Goal: Use online tool/utility

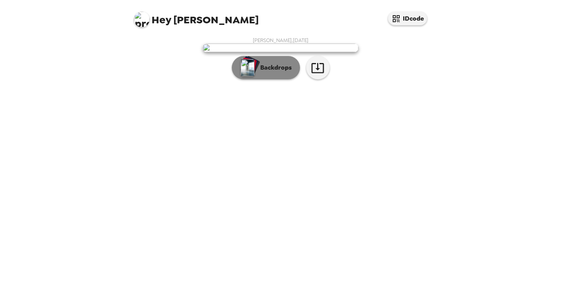
click at [276, 72] on p "Backdrops" at bounding box center [273, 67] width 35 height 9
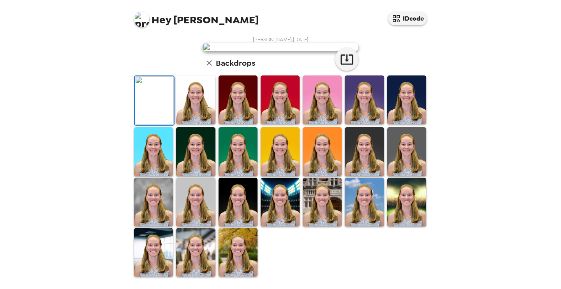
scroll to position [156, 0]
click at [197, 224] on img at bounding box center [195, 202] width 39 height 49
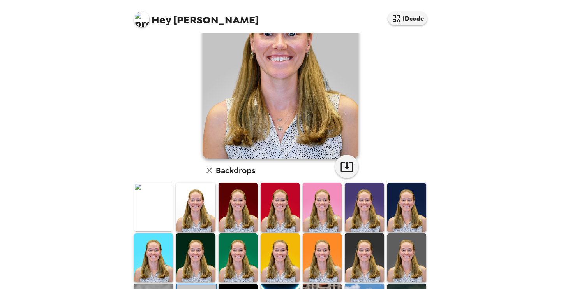
scroll to position [87, 0]
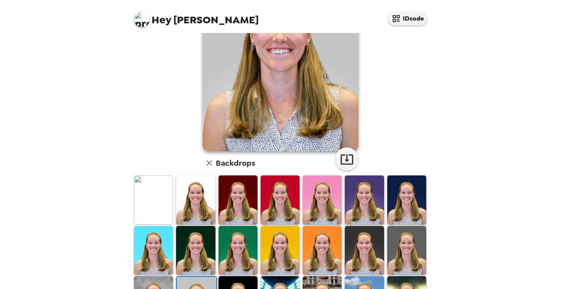
click at [408, 242] on img at bounding box center [406, 250] width 39 height 49
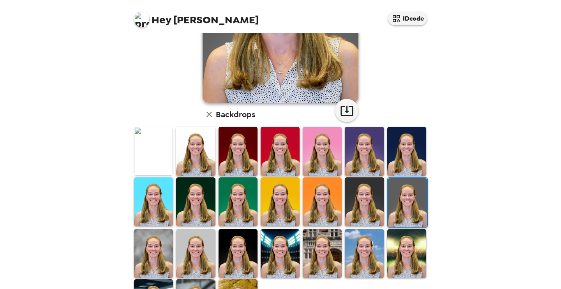
scroll to position [135, 0]
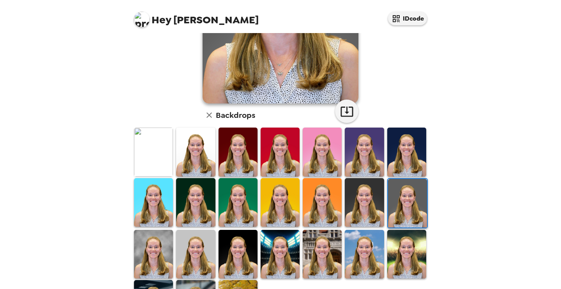
click at [370, 193] on img at bounding box center [364, 202] width 39 height 49
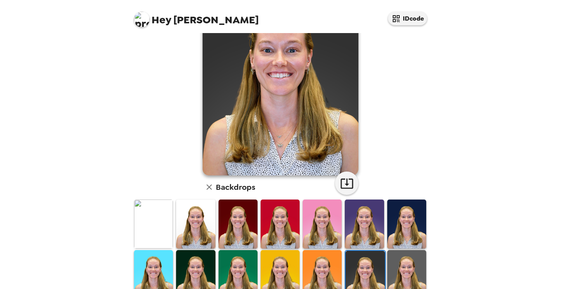
scroll to position [87, 0]
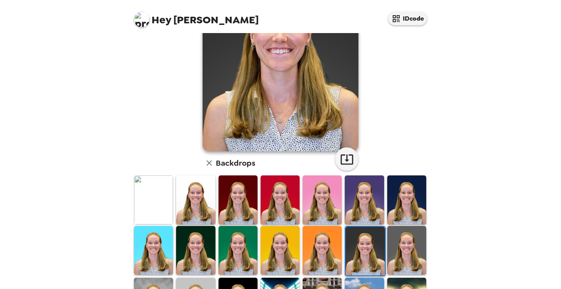
click at [415, 240] on img at bounding box center [406, 250] width 39 height 49
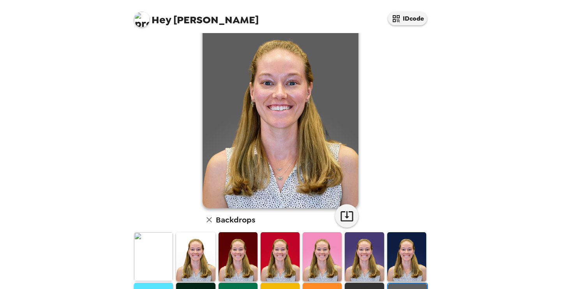
scroll to position [0, 0]
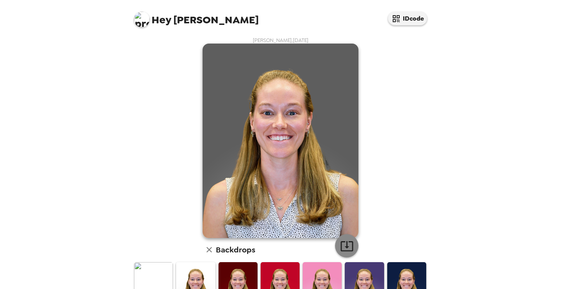
click at [346, 245] on icon "button" at bounding box center [346, 246] width 12 height 10
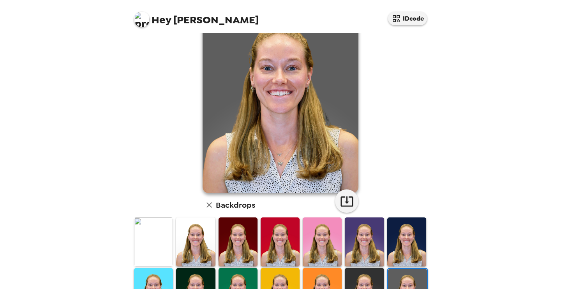
scroll to position [56, 0]
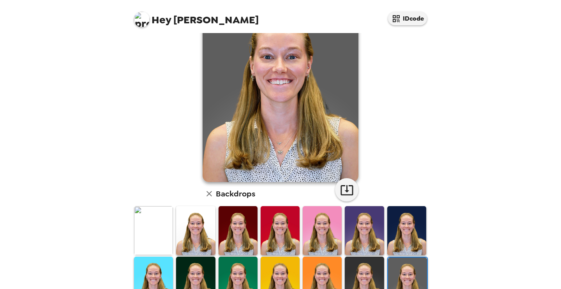
click at [201, 231] on img at bounding box center [195, 230] width 39 height 49
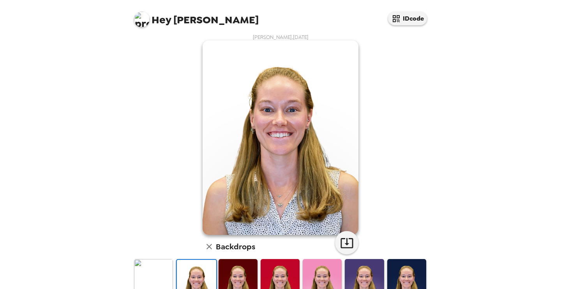
scroll to position [0, 0]
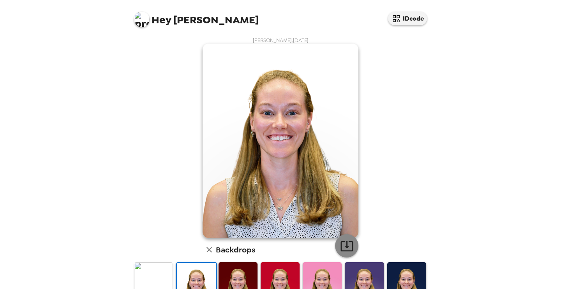
click at [347, 245] on icon "button" at bounding box center [346, 246] width 12 height 10
